Goal: Task Accomplishment & Management: Manage account settings

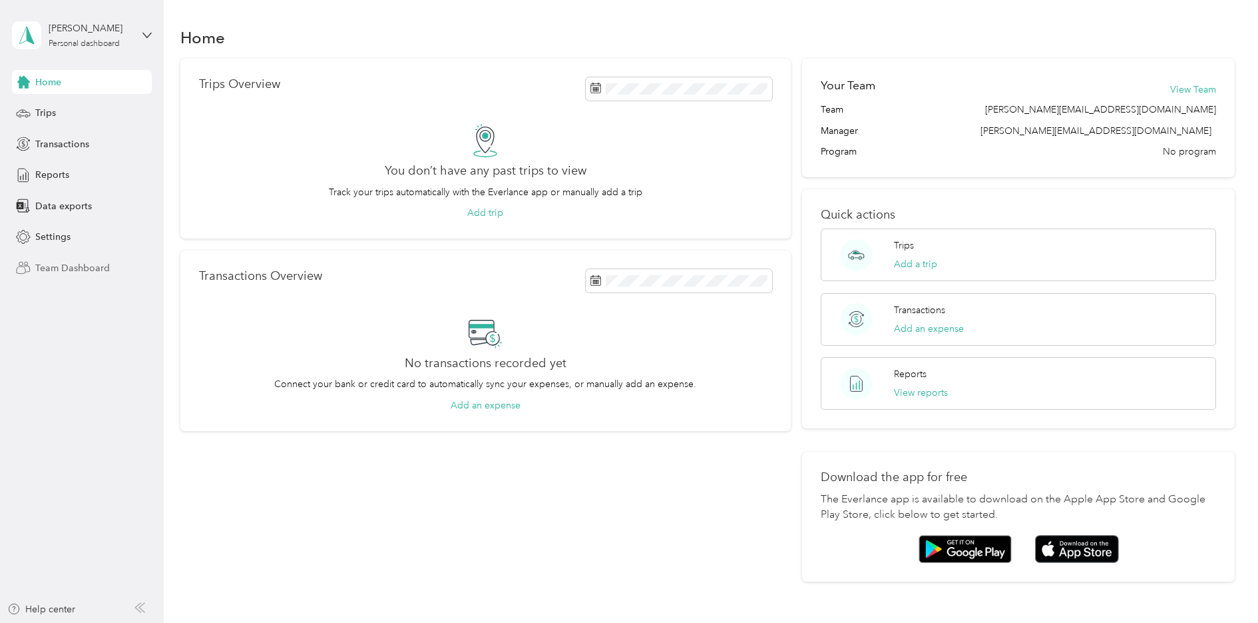
click at [97, 270] on span "Team Dashboard" at bounding box center [72, 268] width 75 height 14
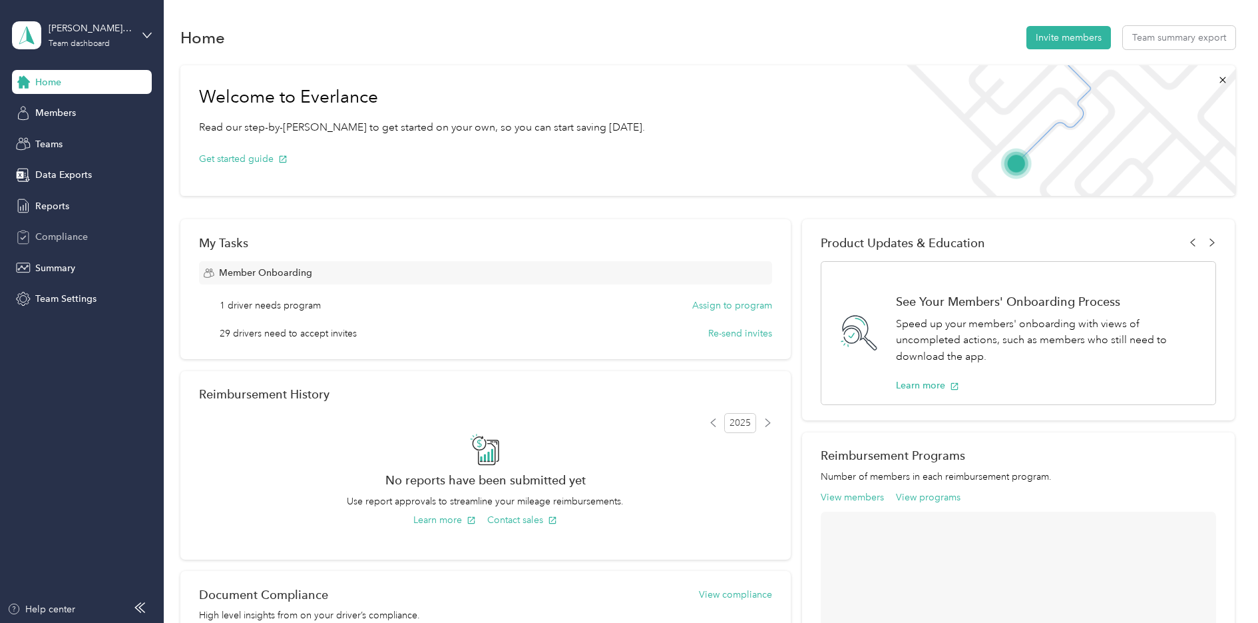
click at [79, 240] on span "Compliance" at bounding box center [61, 237] width 53 height 14
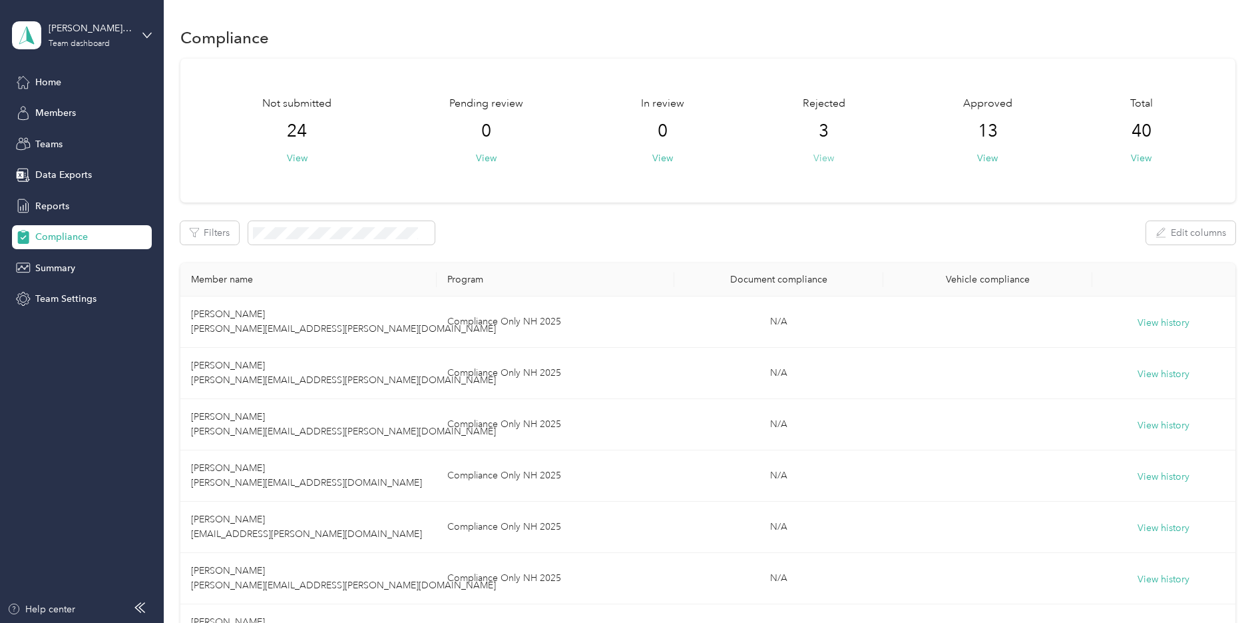
click at [821, 160] on button "View" at bounding box center [824, 158] width 21 height 14
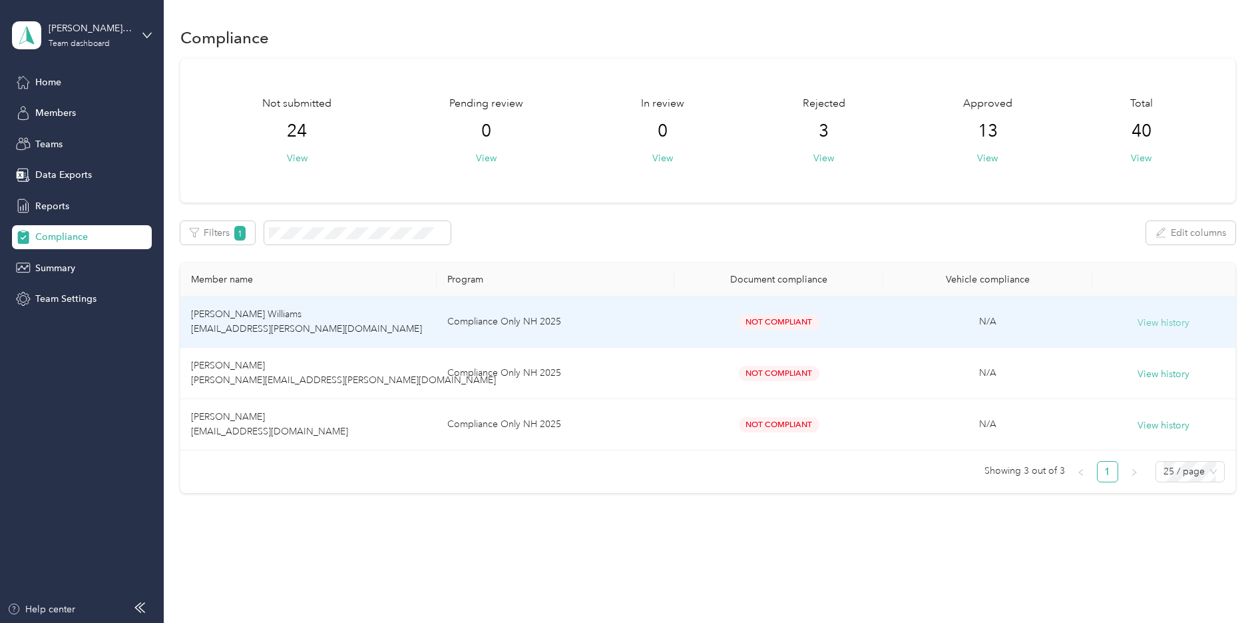
click at [1140, 323] on button "View history" at bounding box center [1164, 323] width 52 height 15
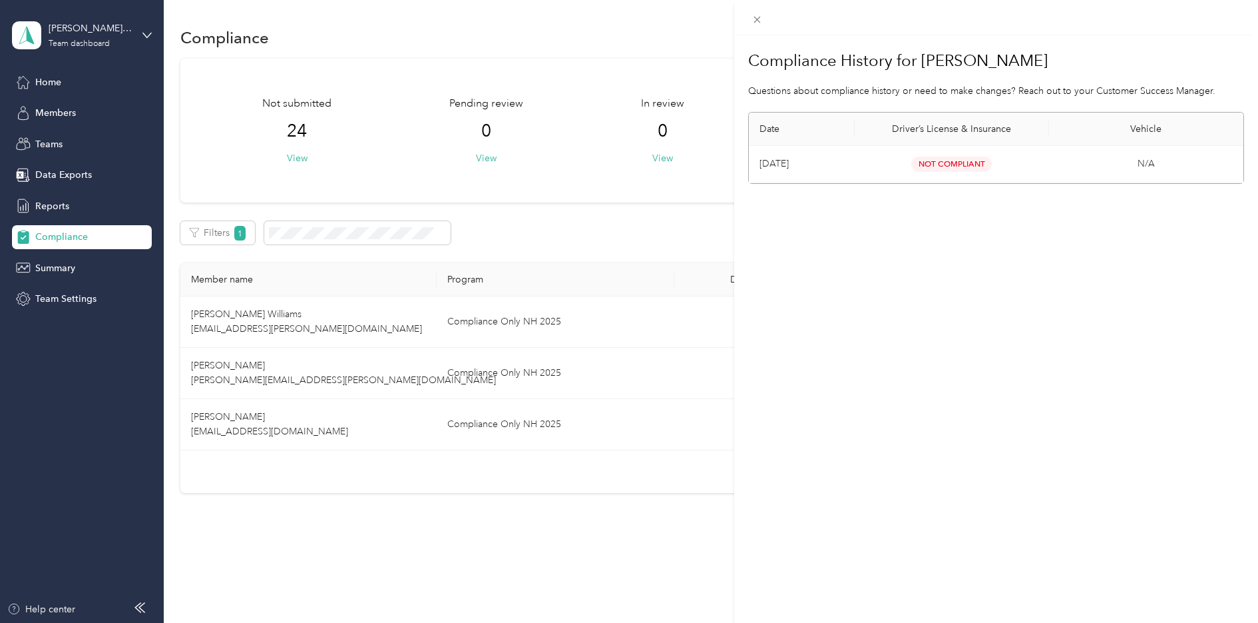
click at [687, 238] on div "Compliance History for [PERSON_NAME] Questions about compliance history or need…" at bounding box center [629, 311] width 1258 height 623
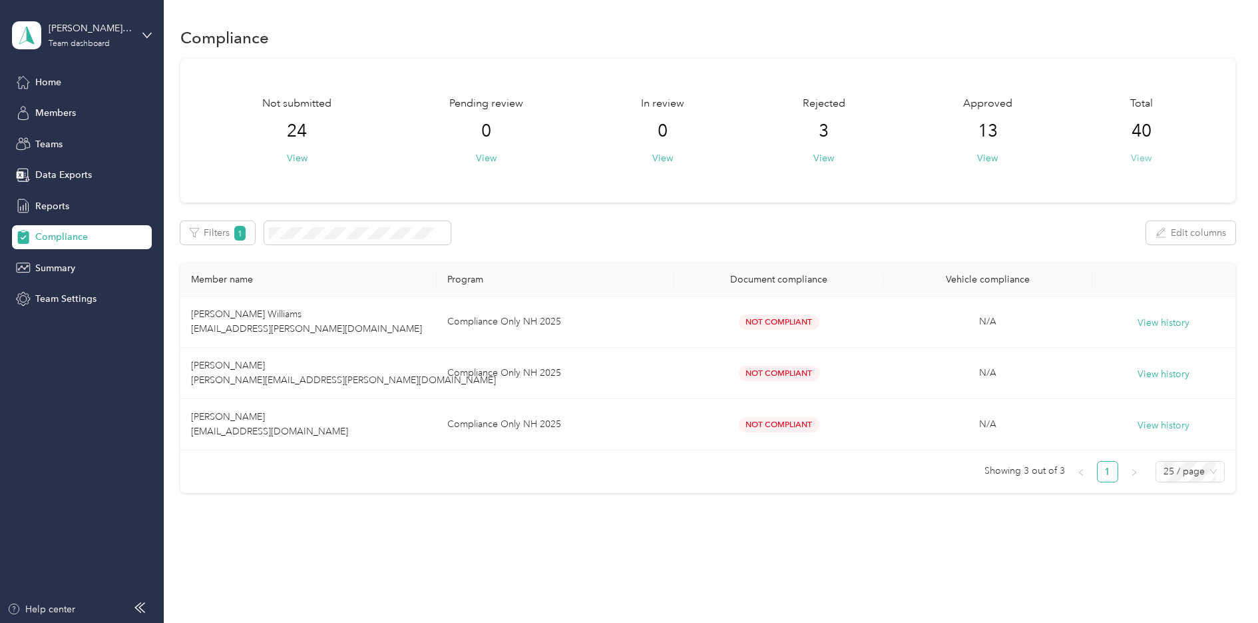
click at [1135, 158] on button "View" at bounding box center [1141, 158] width 21 height 14
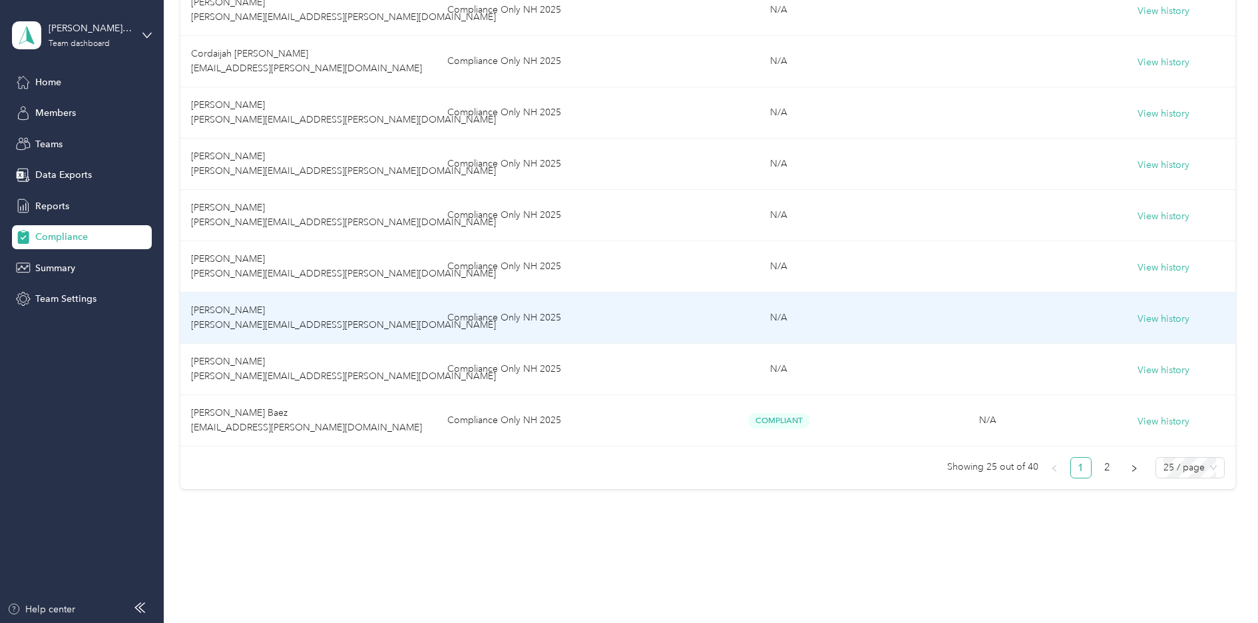
scroll to position [1136, 0]
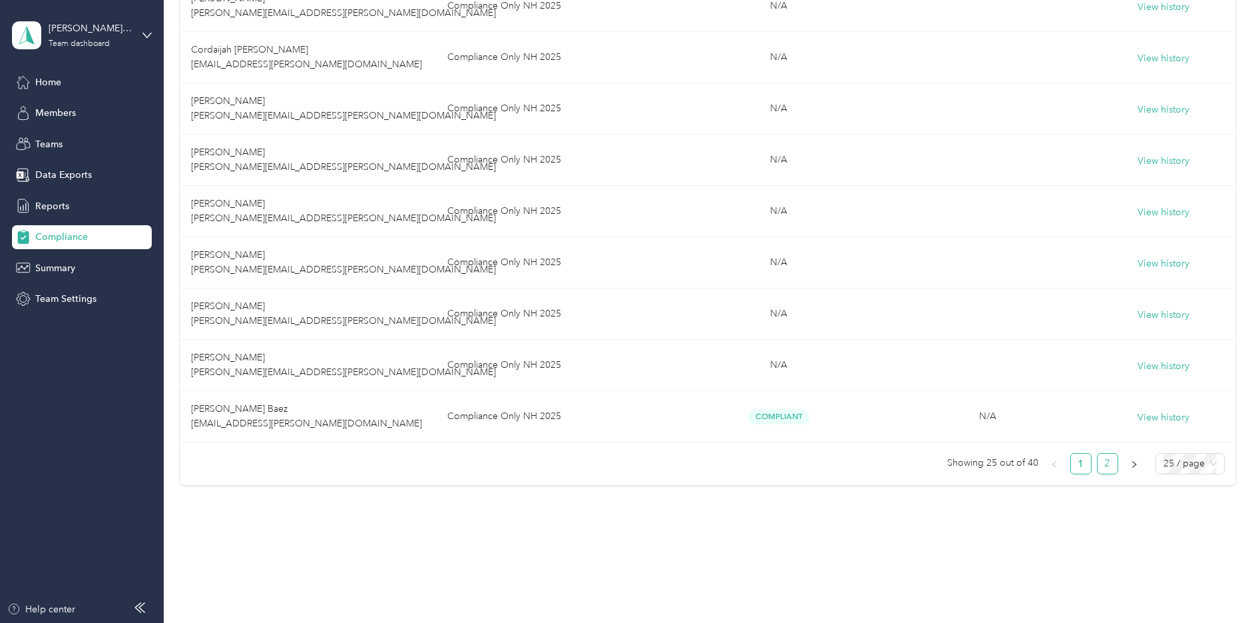
click at [1103, 468] on link "2" at bounding box center [1108, 463] width 20 height 20
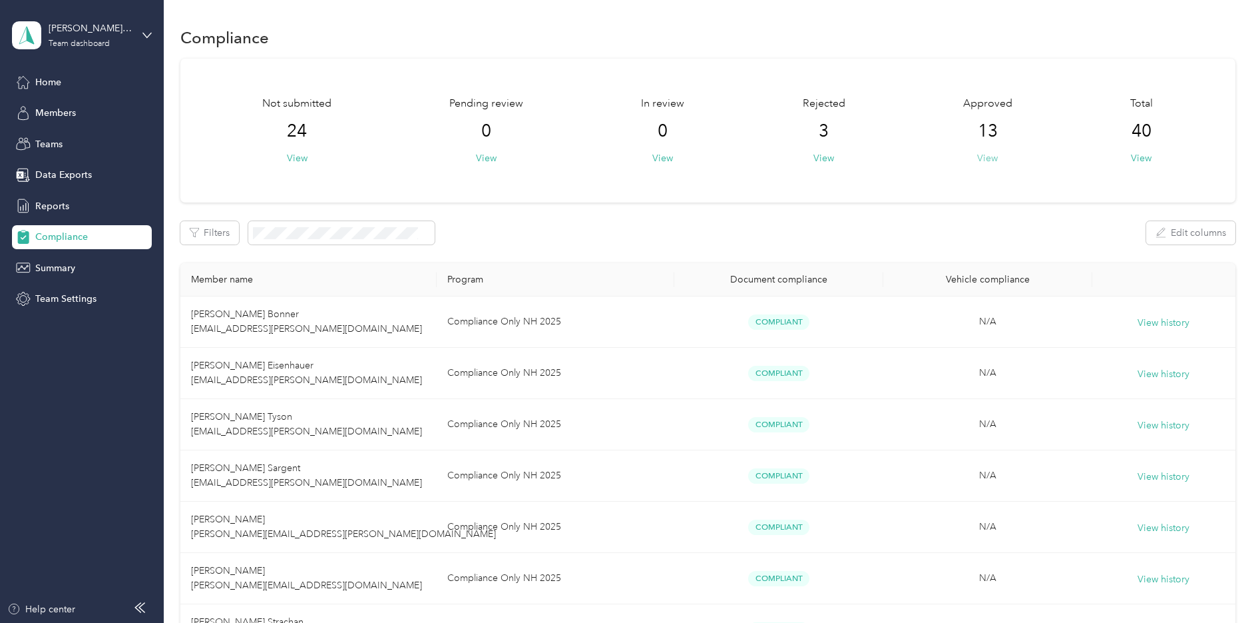
click at [991, 159] on button "View" at bounding box center [987, 158] width 21 height 14
click at [1135, 158] on button "View" at bounding box center [1141, 158] width 21 height 14
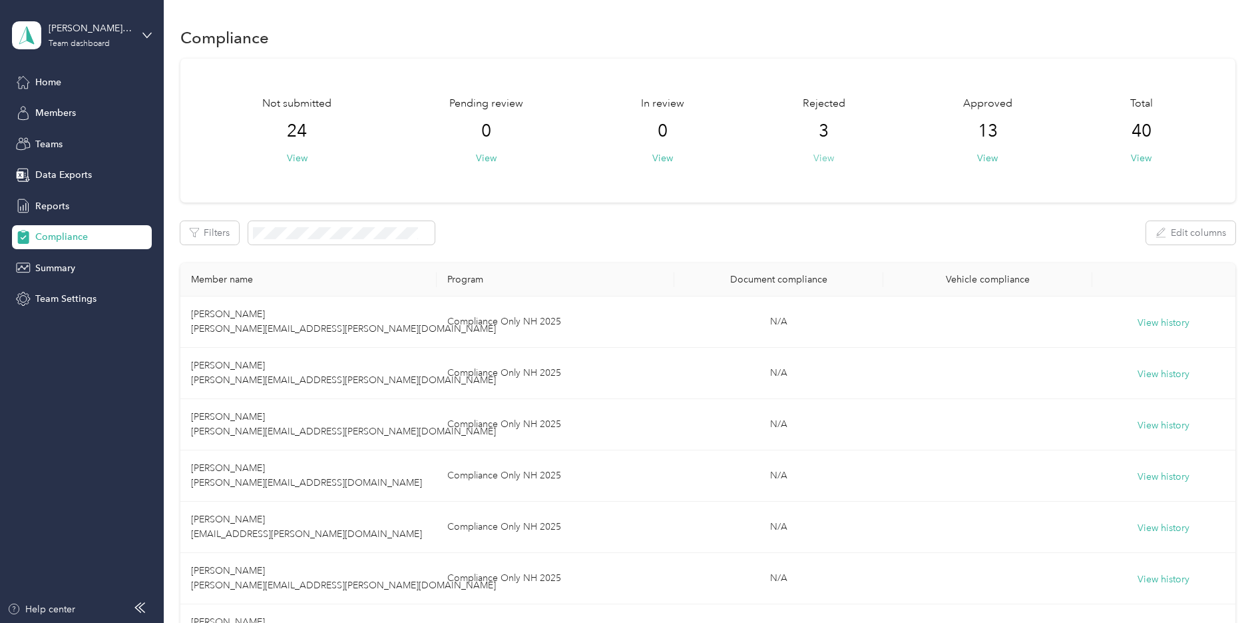
click at [822, 160] on button "View" at bounding box center [824, 158] width 21 height 14
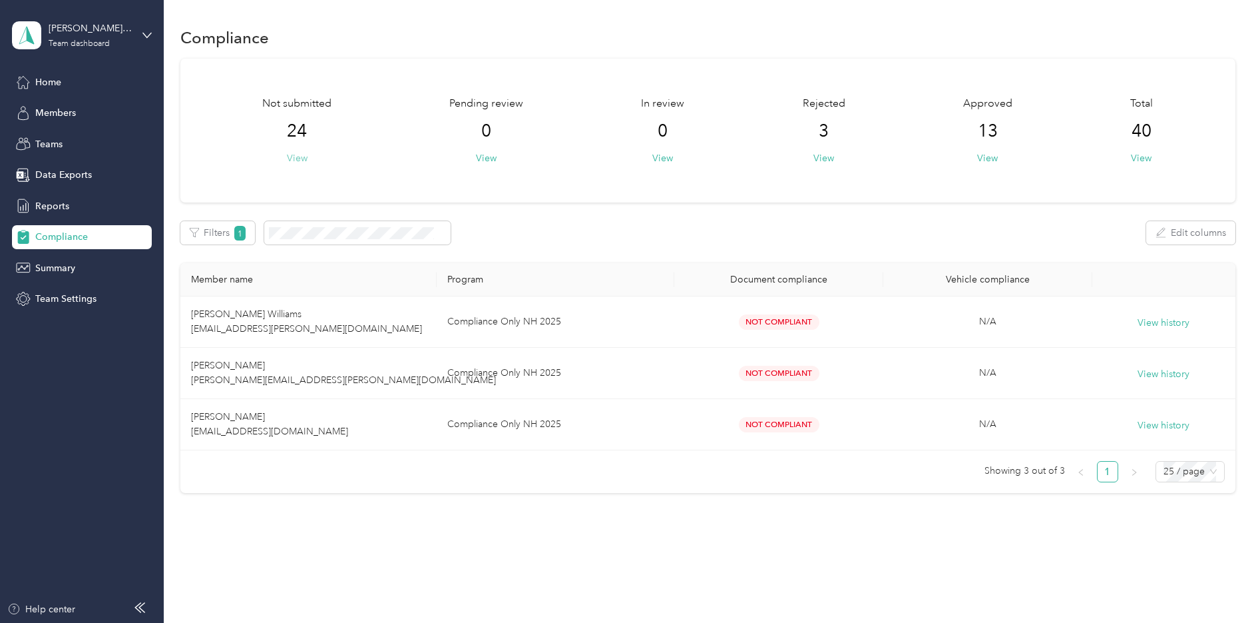
click at [294, 158] on button "View" at bounding box center [297, 158] width 21 height 14
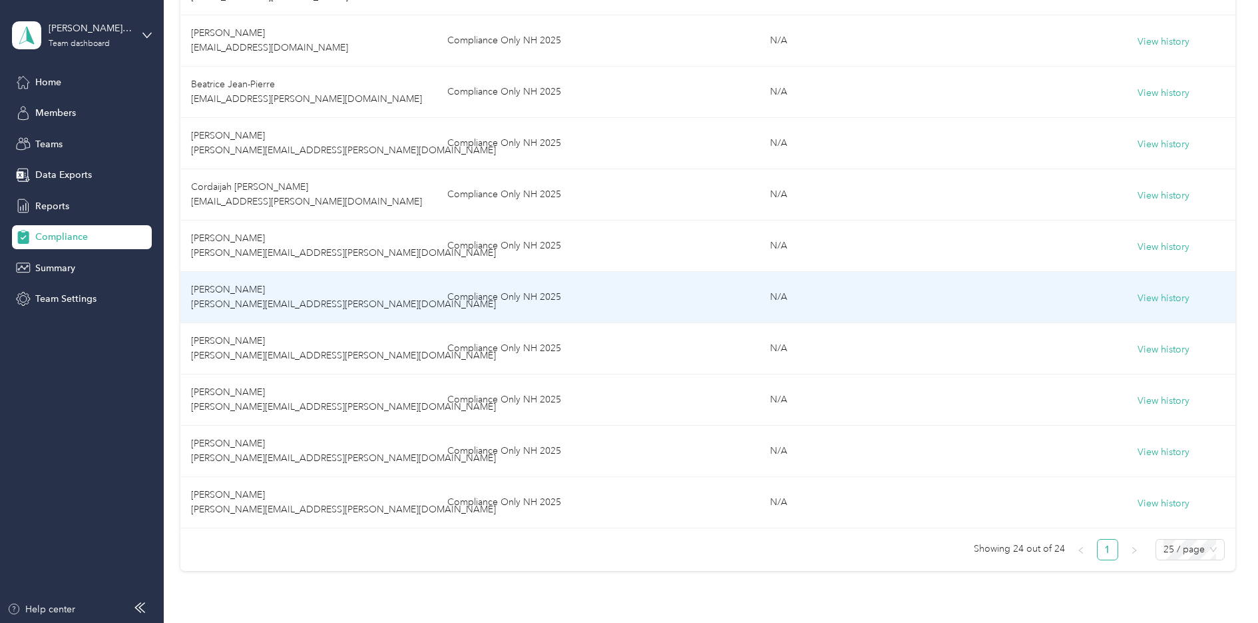
scroll to position [1065, 0]
